Goal: Transaction & Acquisition: Subscribe to service/newsletter

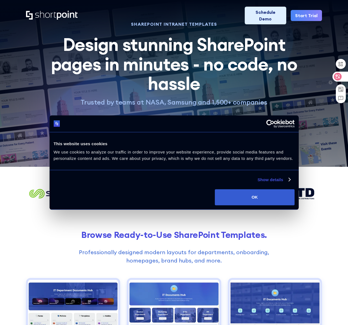
click at [342, 78] on div at bounding box center [339, 77] width 15 height 10
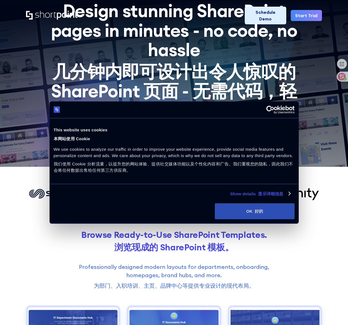
click at [251, 211] on button "OK 好的" at bounding box center [254, 211] width 79 height 16
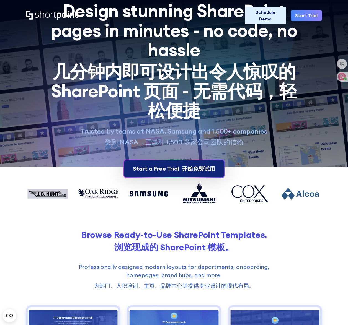
click at [180, 168] on font at bounding box center [180, 168] width 3 height 7
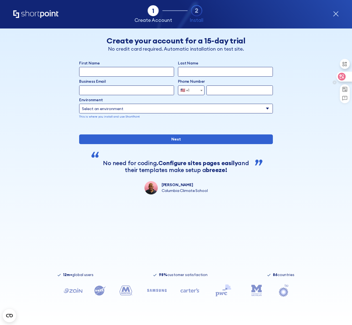
click at [340, 78] on icon at bounding box center [341, 76] width 5 height 4
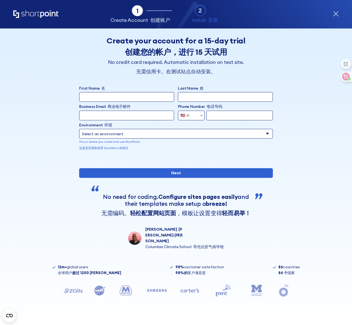
click at [248, 132] on select "Select an environment Microsoft 365 SharePoint Online SharePoint Subscription E…" at bounding box center [176, 134] width 194 height 10
click at [282, 125] on div "Back Back 后退 Create your account for a 15-day trial 创建您的帐户，进行 15 天试用 No credit …" at bounding box center [176, 138] width 296 height 221
click at [142, 115] on input "Business Email 商业电子邮件" at bounding box center [126, 116] width 95 height 10
click at [219, 115] on input "form" at bounding box center [239, 116] width 66 height 10
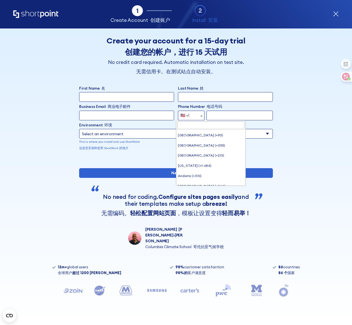
click at [199, 116] on span "form" at bounding box center [202, 116] width 6 height 10
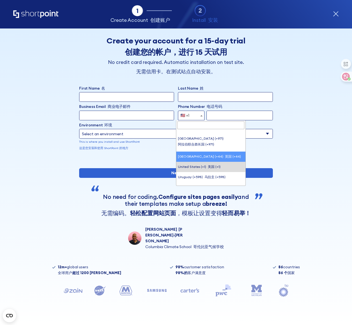
click at [308, 103] on div "Back Back 后退 Create your account for a 15-day trial 创建您的帐户，进行 15 天试用 No credit …" at bounding box center [176, 138] width 296 height 221
